Goal: Information Seeking & Learning: Find specific fact

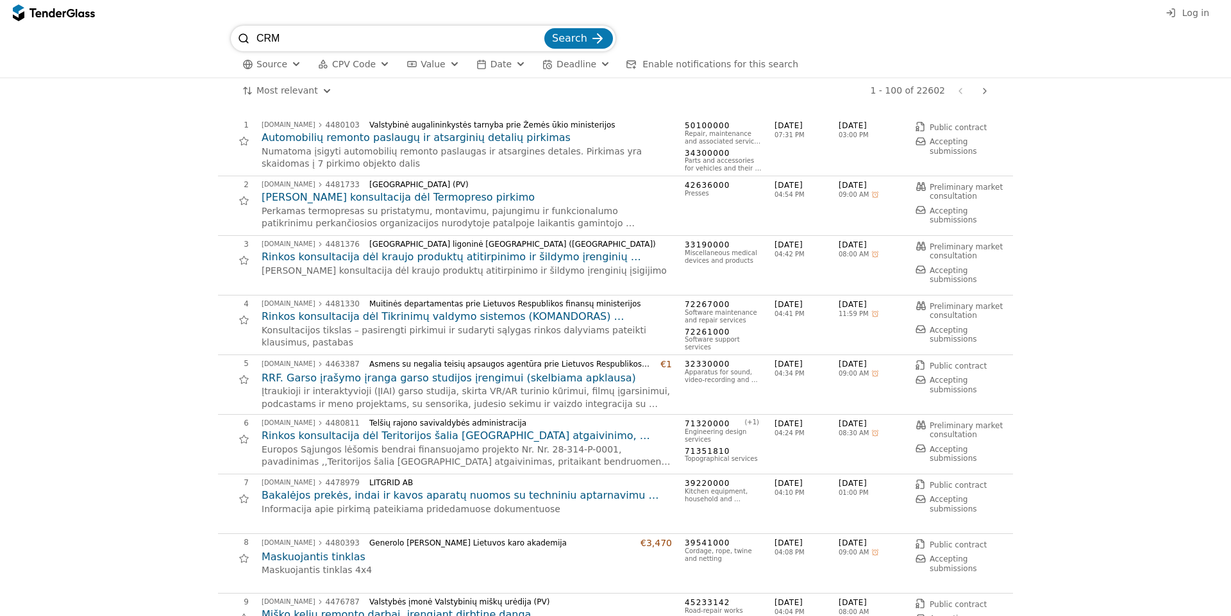
type input "CRM"
click at [545, 28] on button "Search" at bounding box center [579, 38] width 69 height 21
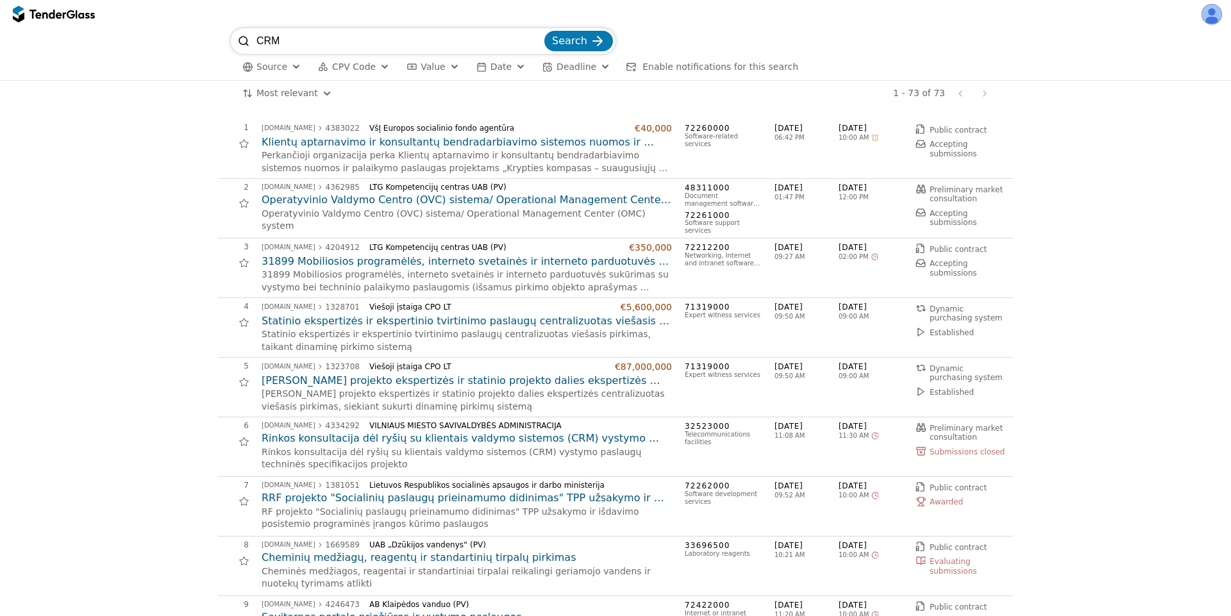
click at [353, 143] on h2 "Klientų aptarnavimo ir konsultantų bendradarbiavimo sistemos nuomos ir palaikym…" at bounding box center [467, 142] width 410 height 14
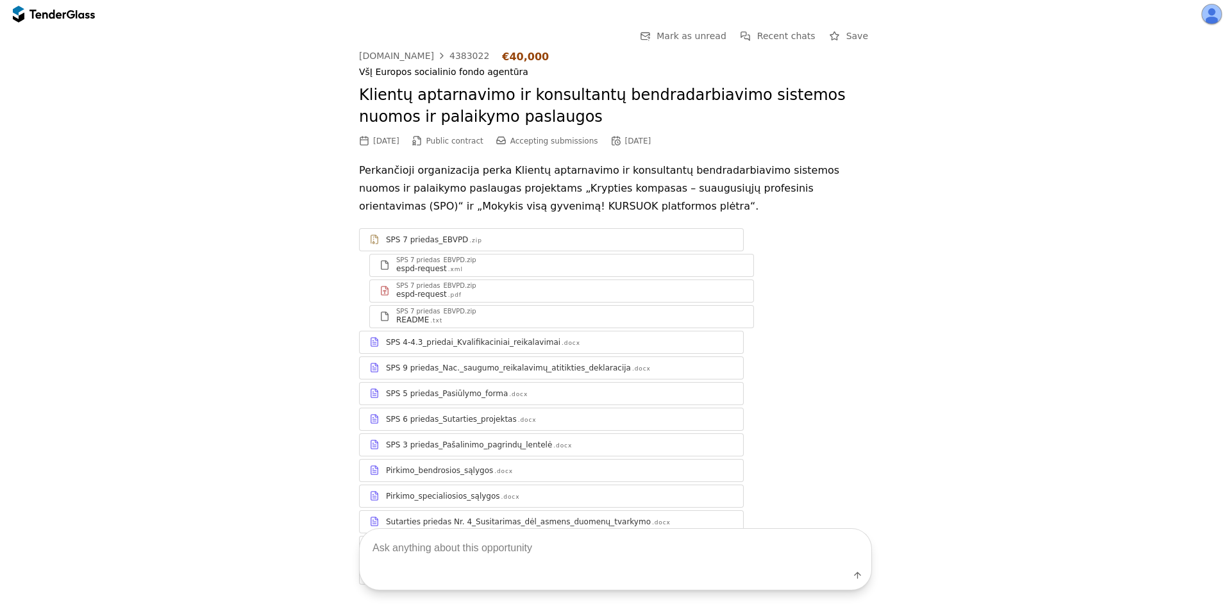
click at [509, 171] on p "Perkančioji organizacija perka Klientų aptarnavimo ir konsultantų bendradarbiav…" at bounding box center [615, 189] width 513 height 54
drag, startPoint x: 509, startPoint y: 171, endPoint x: 739, endPoint y: 166, distance: 230.3
click at [739, 166] on p "Perkančioji organizacija perka Klientų aptarnavimo ir konsultantų bendradarbiav…" at bounding box center [615, 189] width 513 height 54
copy p "Klientų aptarnavimo ir konsultantų bendradarbiavimo sistemos"
